Goal: Book appointment/travel/reservation

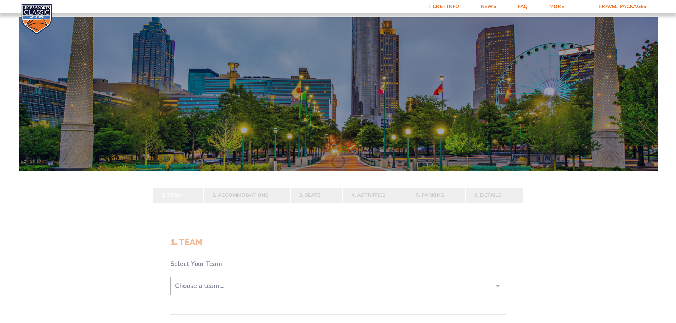
scroll to position [106, 0]
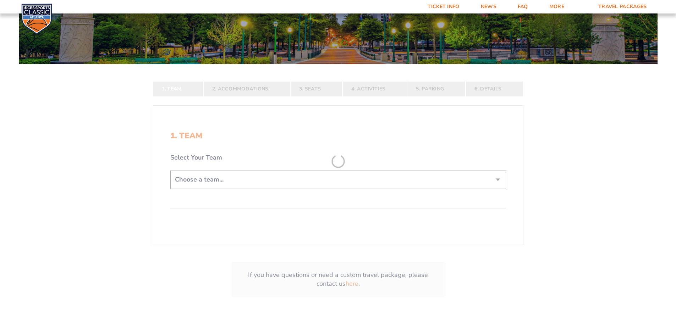
click at [312, 173] on form "[US_STATE] [US_STATE] Travel Package [US_STATE][GEOGRAPHIC_DATA] [US_STATE] Sta…" at bounding box center [338, 112] width 676 height 437
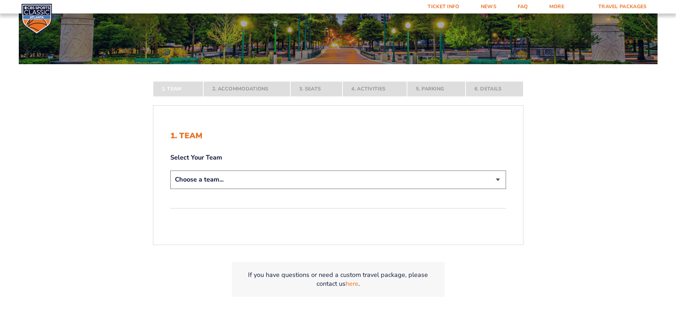
click at [313, 172] on select "Choose a team... [US_STATE] Wildcats [US_STATE] State Buckeyes [US_STATE] Tar H…" at bounding box center [338, 180] width 336 height 18
select select "12756"
click at [170, 189] on select "Choose a team... [US_STATE] Wildcats [US_STATE] State Buckeyes [US_STATE] Tar H…" at bounding box center [338, 180] width 336 height 18
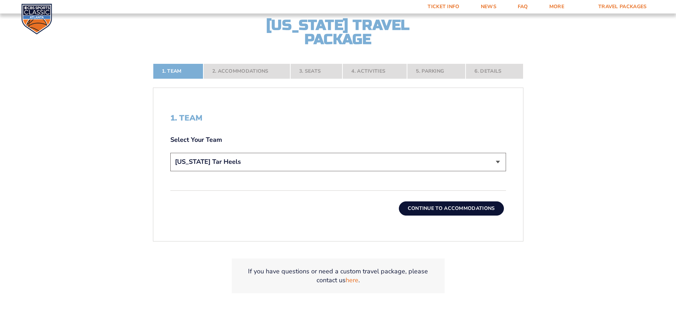
scroll to position [177, 0]
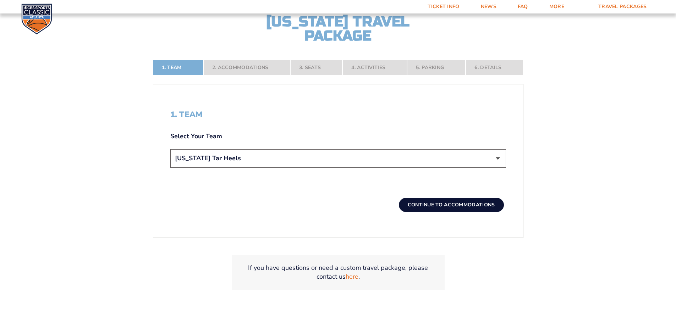
click at [459, 206] on button "Continue To Accommodations" at bounding box center [451, 205] width 105 height 14
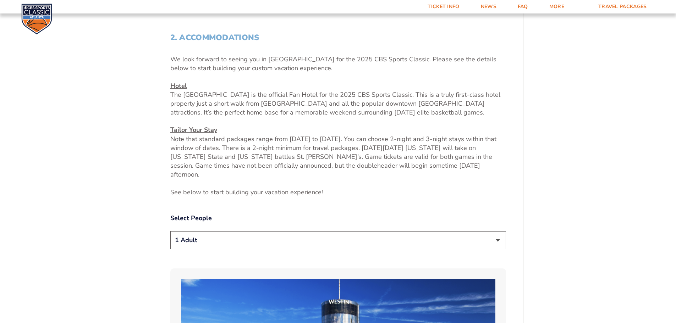
scroll to position [259, 0]
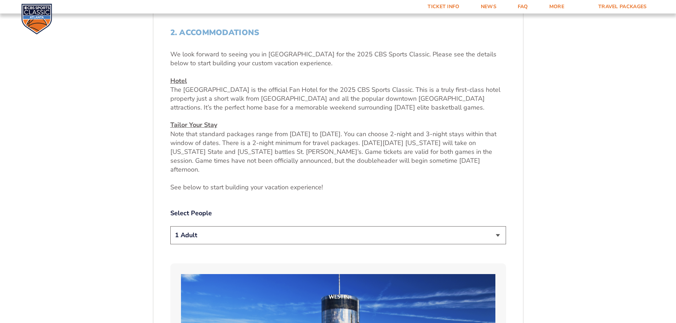
click at [300, 233] on select "1 Adult 2 Adults 3 Adults 4 Adults 2 Adults + 1 Child 2 Adults + 2 Children 2 A…" at bounding box center [338, 235] width 336 height 18
select select "2 Adults"
click at [170, 226] on select "1 Adult 2 Adults 3 Adults 4 Adults 2 Adults + 1 Child 2 Adults + 2 Children 2 A…" at bounding box center [338, 235] width 336 height 18
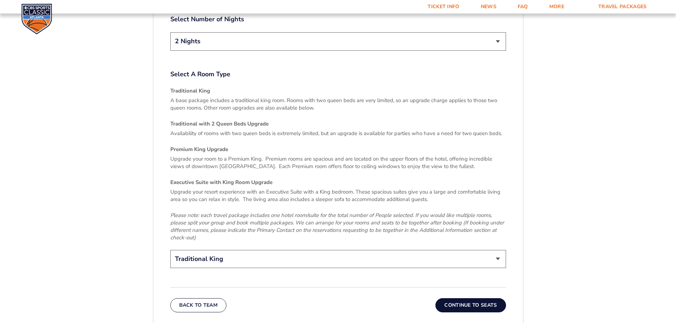
scroll to position [1040, 0]
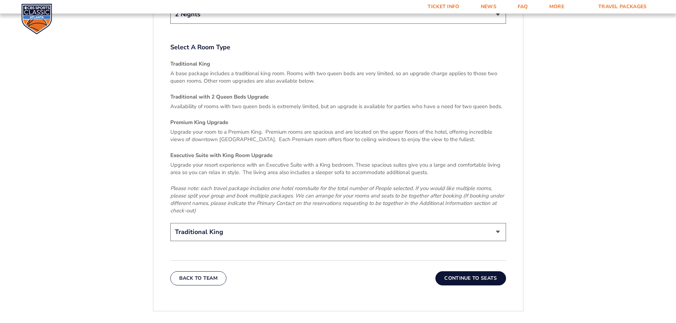
click at [472, 271] on button "Continue To Seats" at bounding box center [470, 278] width 70 height 14
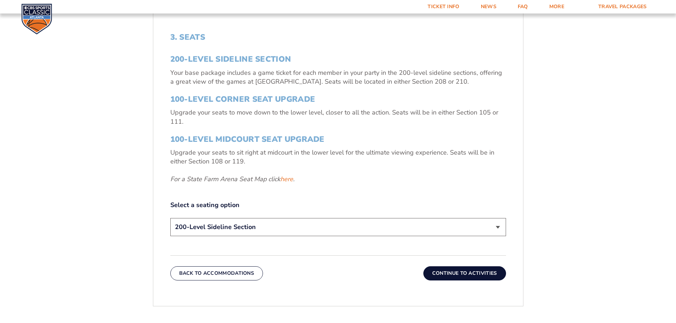
scroll to position [259, 0]
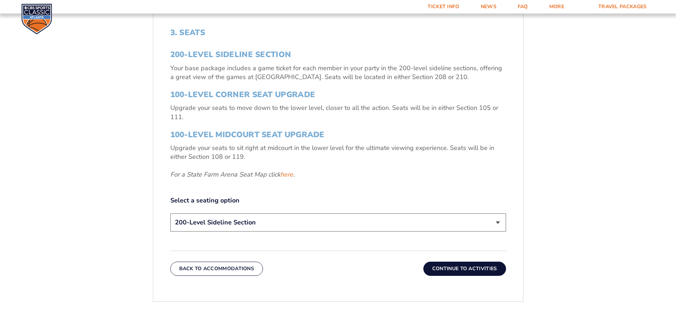
click at [261, 226] on select "200-Level Sideline Section 100-Level Corner Seat Upgrade (+$120 per person) 100…" at bounding box center [338, 223] width 336 height 18
click at [328, 196] on label "Select a seating option" at bounding box center [338, 200] width 336 height 9
click at [342, 221] on select "200-Level Sideline Section 100-Level Corner Seat Upgrade (+$120 per person) 100…" at bounding box center [338, 223] width 336 height 18
drag, startPoint x: 342, startPoint y: 221, endPoint x: 103, endPoint y: 199, distance: 240.2
click at [103, 199] on form "[US_STATE] [US_STATE] Travel Package [US_STATE][GEOGRAPHIC_DATA] [US_STATE] Sta…" at bounding box center [338, 106] width 676 height 730
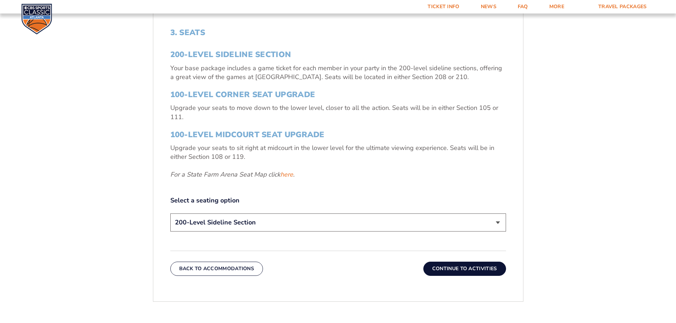
click at [474, 271] on button "Continue To Activities" at bounding box center [464, 269] width 83 height 14
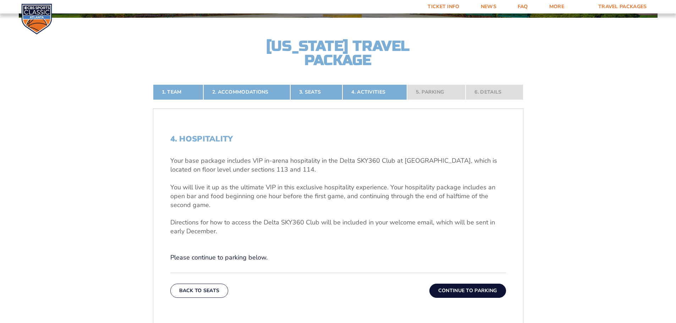
scroll to position [188, 0]
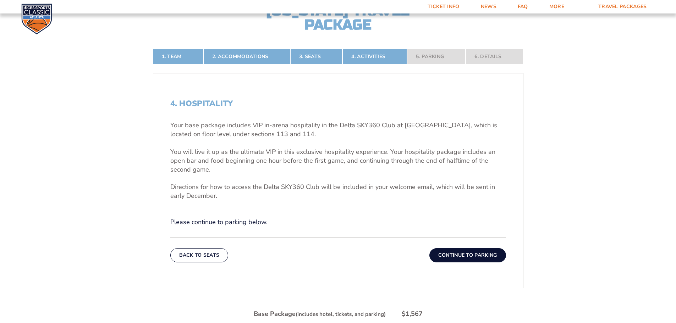
click at [467, 253] on button "Continue To Parking" at bounding box center [467, 255] width 77 height 14
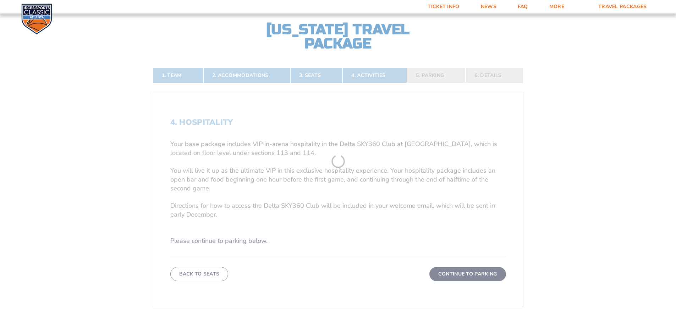
scroll to position [153, 0]
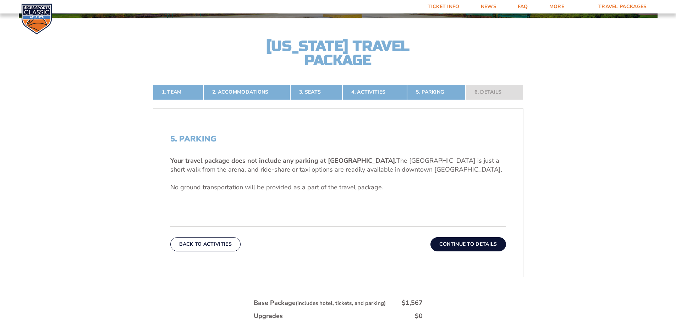
click at [468, 243] on button "Continue To Details" at bounding box center [468, 244] width 76 height 14
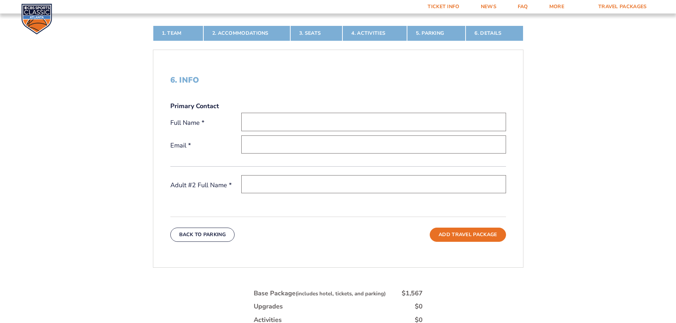
scroll to position [330, 0]
